Goal: Transaction & Acquisition: Purchase product/service

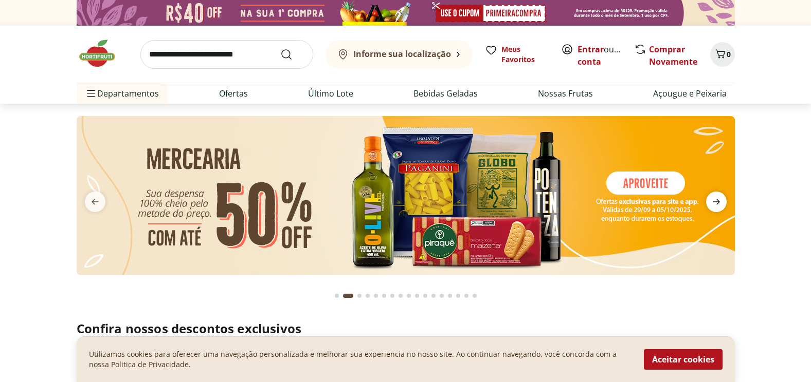
click at [519, 208] on span "next" at bounding box center [716, 202] width 21 height 21
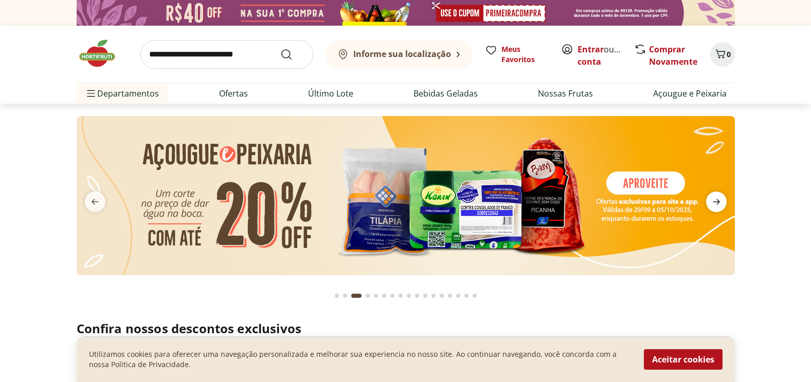
click at [519, 208] on span "next" at bounding box center [716, 202] width 21 height 21
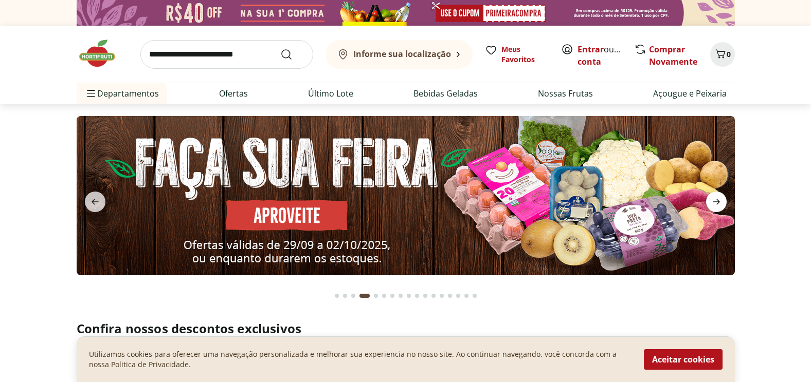
click at [519, 208] on span "next" at bounding box center [716, 202] width 21 height 21
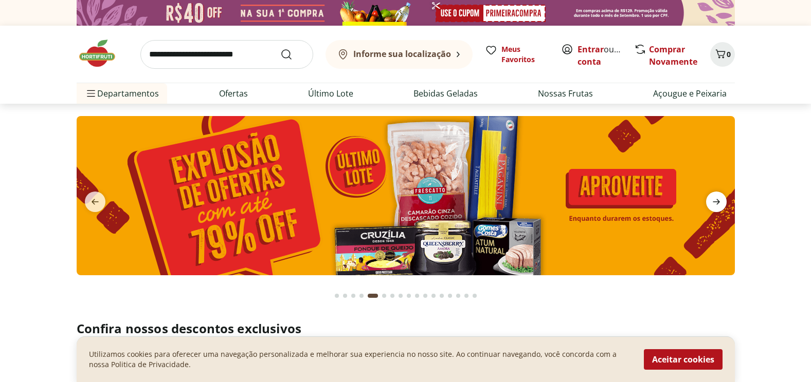
click at [519, 208] on span "next" at bounding box center [716, 202] width 21 height 21
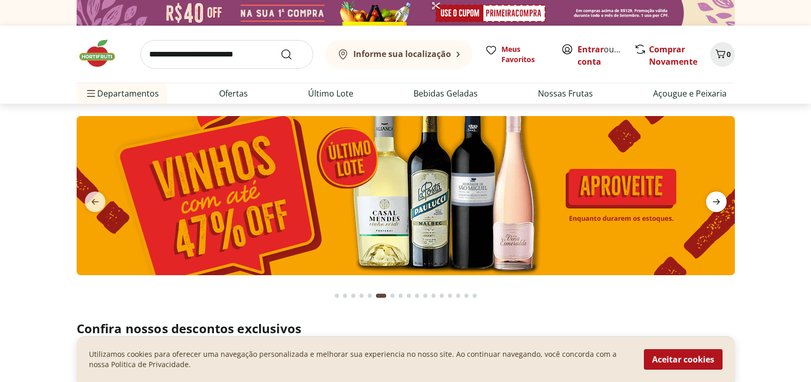
click at [519, 208] on span "next" at bounding box center [716, 202] width 21 height 21
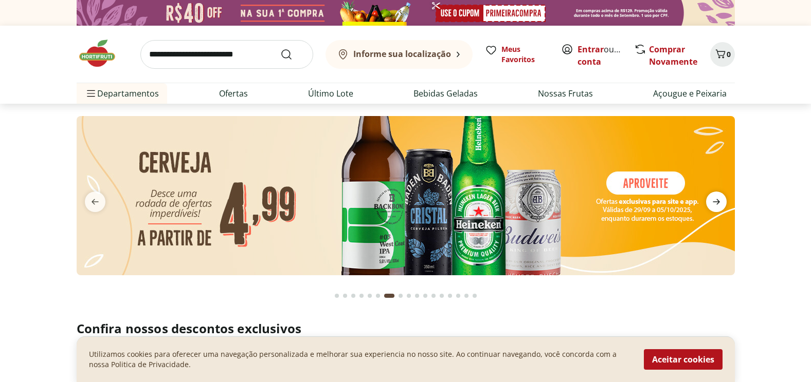
click at [519, 208] on span "next" at bounding box center [716, 202] width 21 height 21
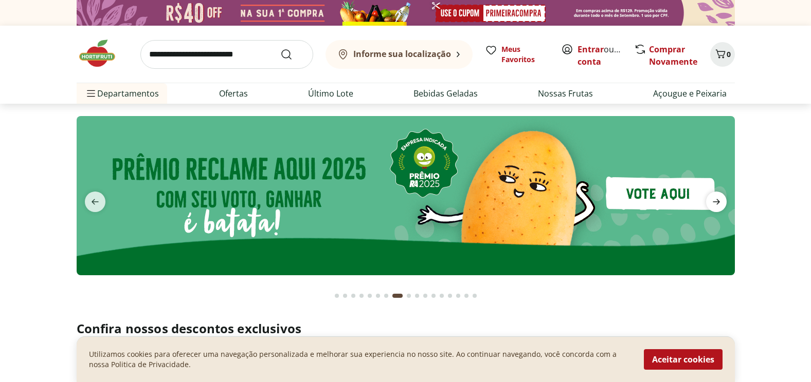
click at [519, 208] on span "next" at bounding box center [716, 202] width 21 height 21
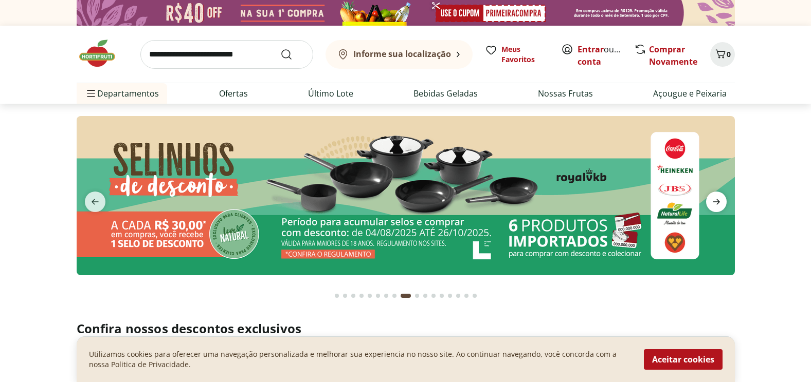
click at [519, 208] on span "next" at bounding box center [716, 202] width 21 height 21
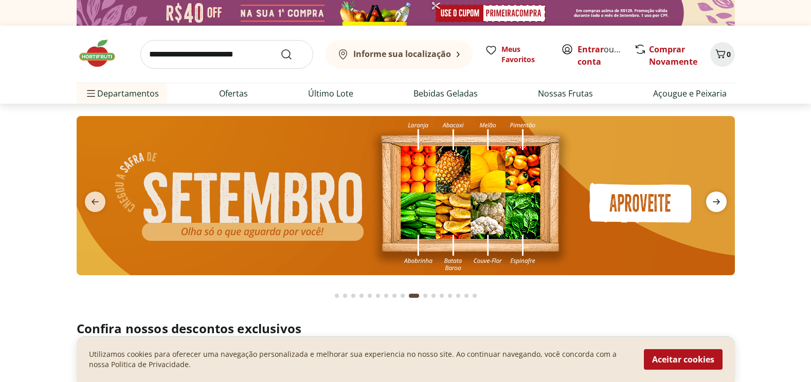
click at [519, 208] on span "next" at bounding box center [716, 202] width 21 height 21
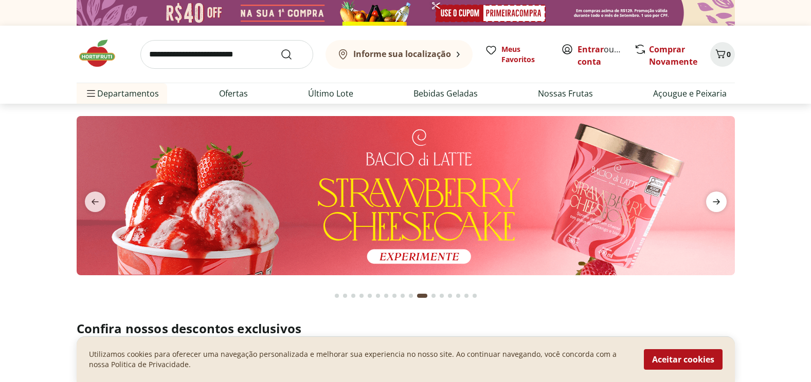
click at [519, 208] on span "next" at bounding box center [716, 202] width 21 height 21
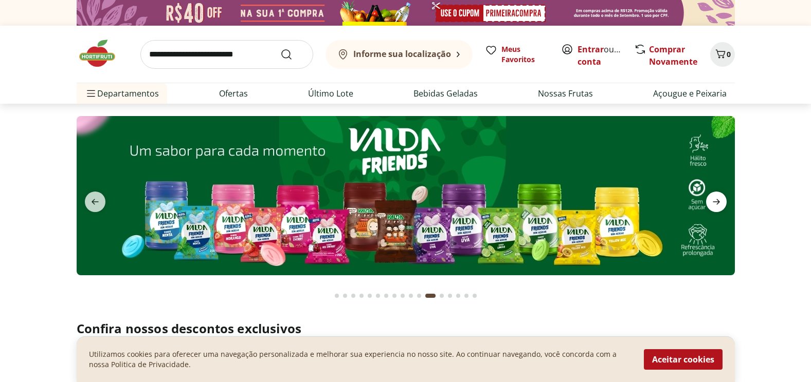
click at [519, 208] on span "next" at bounding box center [716, 202] width 21 height 21
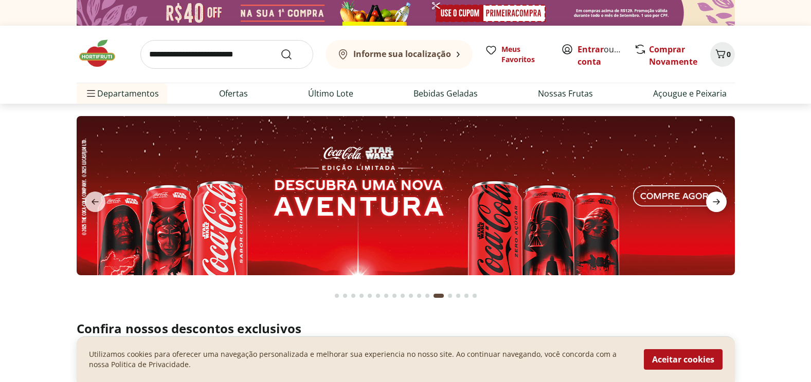
click at [519, 208] on span "next" at bounding box center [716, 202] width 21 height 21
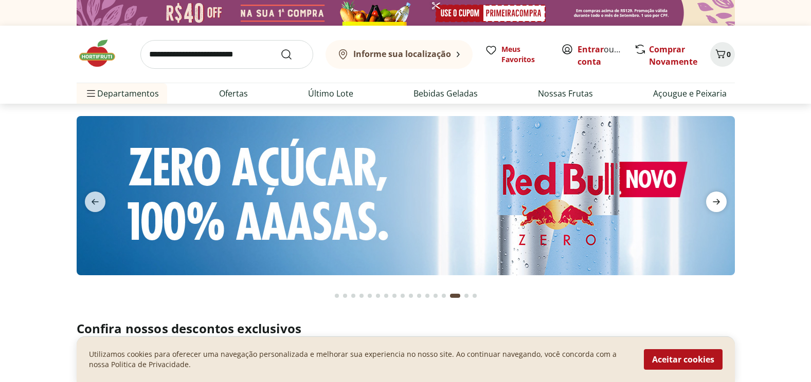
click at [519, 206] on icon "next" at bounding box center [716, 202] width 12 height 12
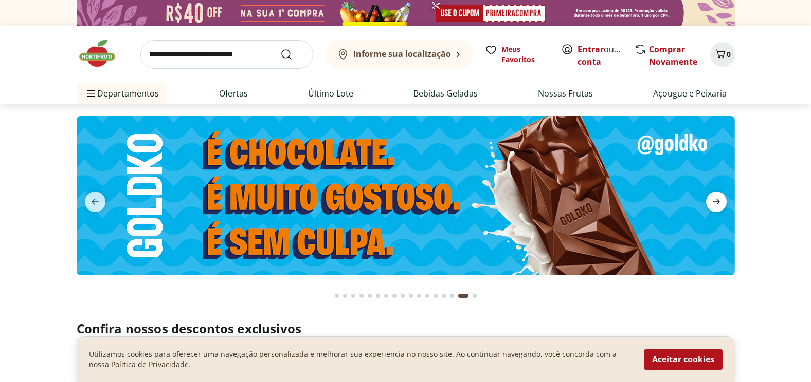
click at [519, 206] on icon "next" at bounding box center [716, 202] width 12 height 12
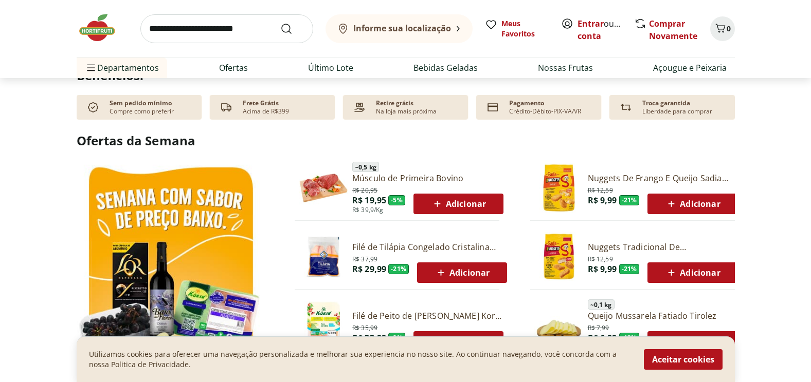
scroll to position [668, 0]
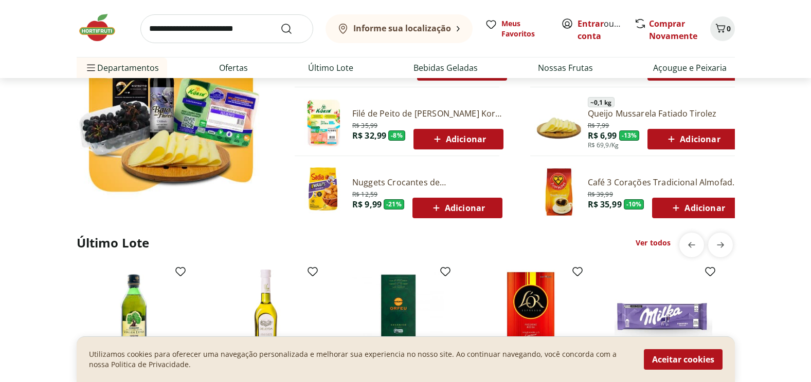
click at [246, 24] on input "search" at bounding box center [226, 28] width 173 height 29
type input "****"
click at [280, 23] on button "Submit Search" at bounding box center [292, 29] width 25 height 12
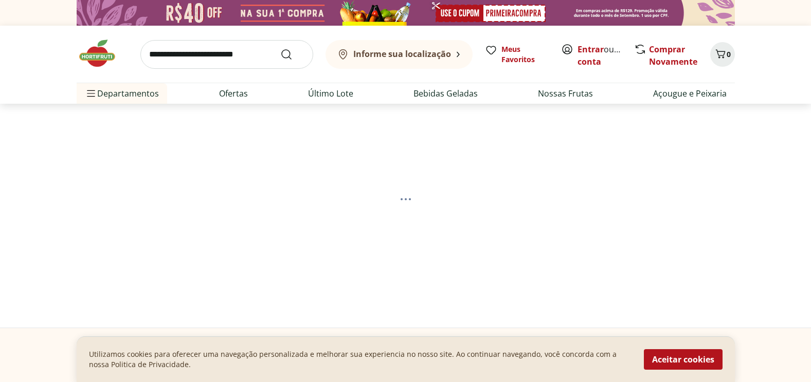
select select "**********"
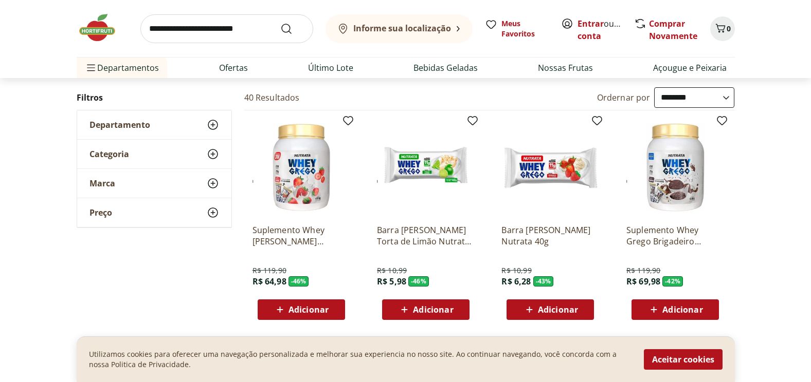
scroll to position [103, 0]
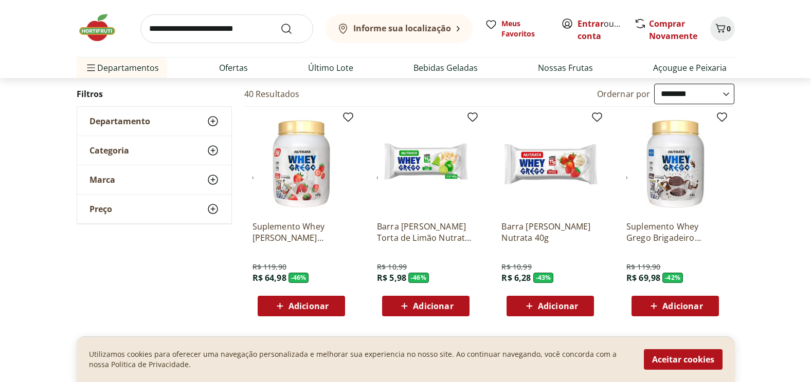
click at [308, 185] on img at bounding box center [301, 164] width 98 height 98
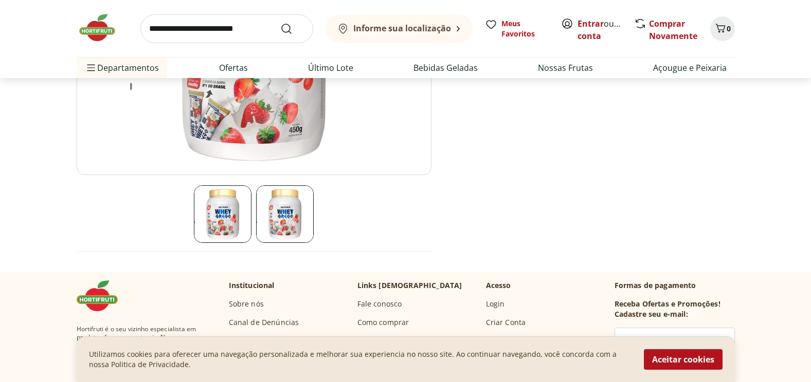
click at [282, 231] on img at bounding box center [285, 215] width 58 height 58
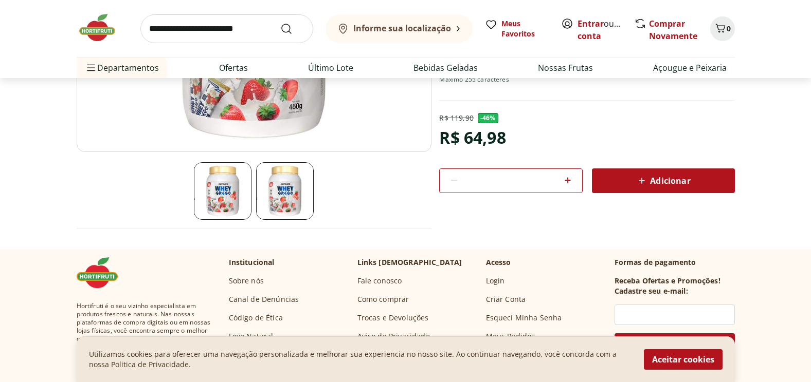
scroll to position [23, 0]
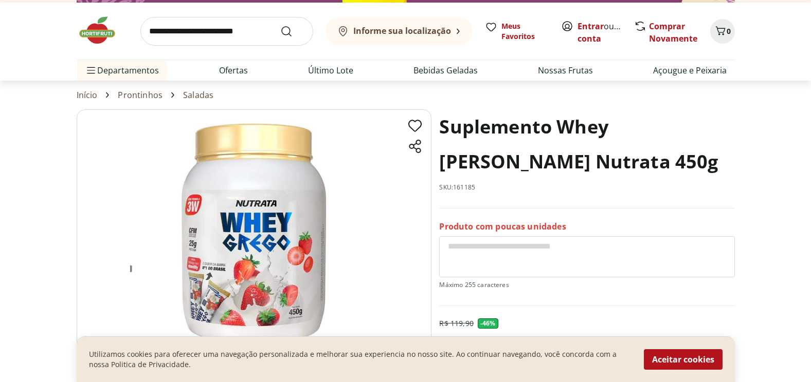
click at [273, 223] on img at bounding box center [254, 233] width 355 height 248
click at [437, 124] on section "Suplemento Whey [PERSON_NAME] Nutrata 450g SKU: 161185 Produto com poucas unida…" at bounding box center [406, 281] width 658 height 345
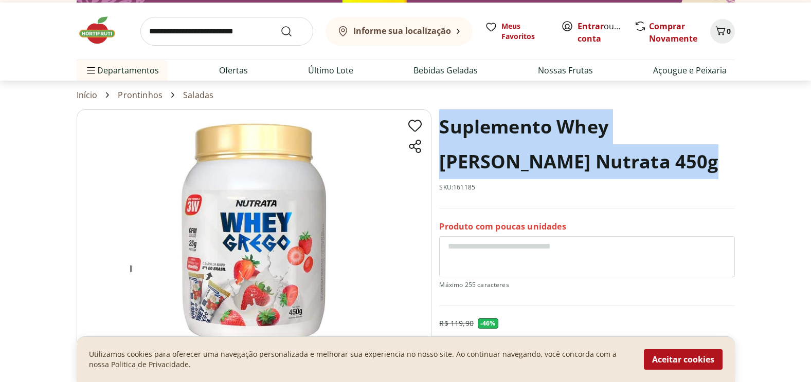
drag, startPoint x: 442, startPoint y: 125, endPoint x: 660, endPoint y: 162, distance: 221.6
click at [519, 162] on h1 "Suplemento Whey [PERSON_NAME] Nutrata 450g" at bounding box center [586, 144] width 295 height 70
copy h1 "Suplemento Whey [PERSON_NAME] Nutrata 450g"
